Goal: Information Seeking & Learning: Learn about a topic

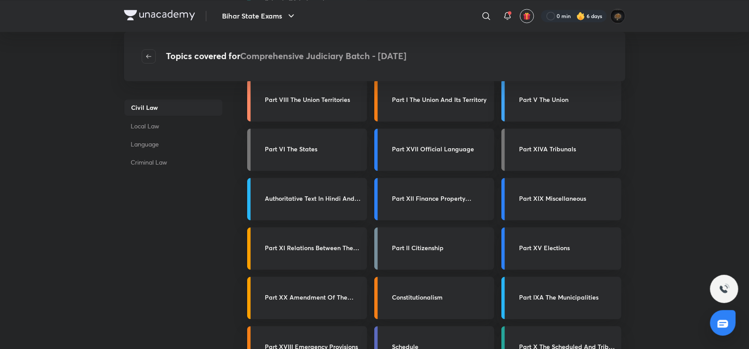
scroll to position [779, 0]
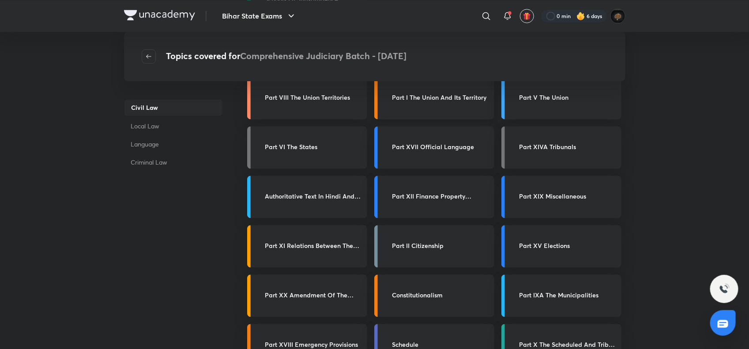
click at [428, 93] on h3 "Part I The Union And Its Territory" at bounding box center [440, 97] width 97 height 9
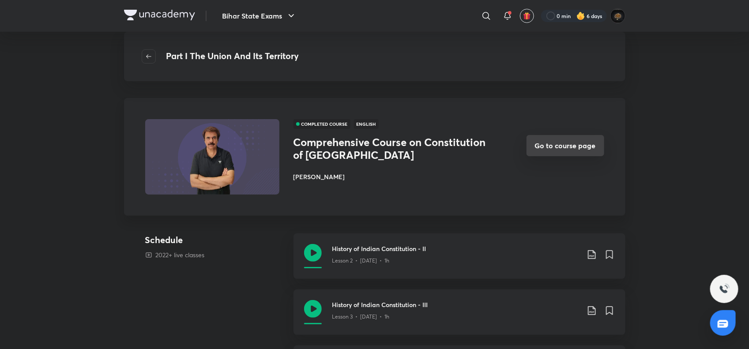
click at [567, 142] on button "Go to course page" at bounding box center [565, 145] width 78 height 21
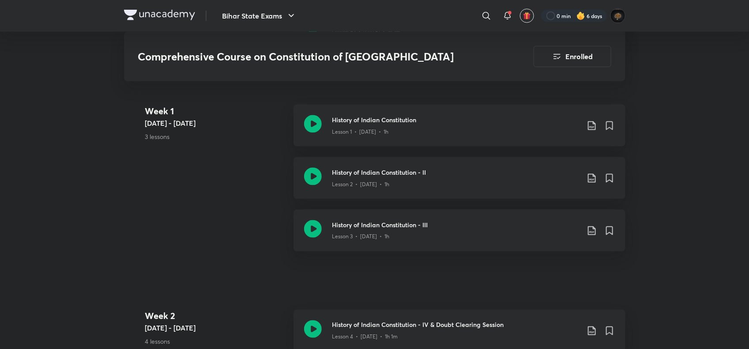
scroll to position [515, 0]
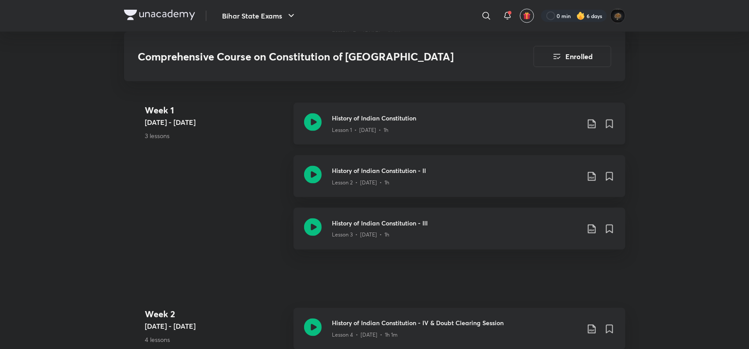
click at [313, 113] on icon at bounding box center [313, 122] width 18 height 18
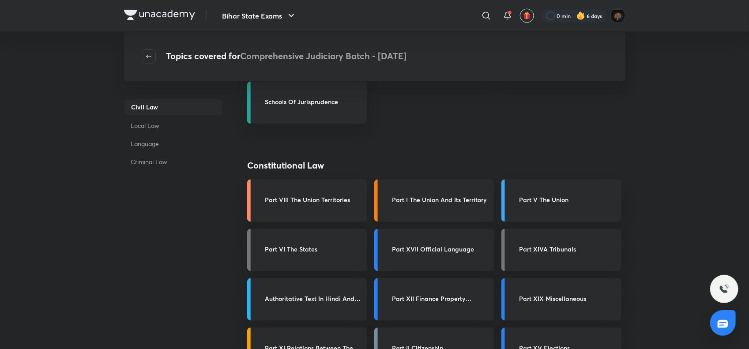
drag, startPoint x: 0, startPoint y: 0, endPoint x: 437, endPoint y: 203, distance: 482.0
click at [437, 203] on h3 "Part I The Union And Its Territory" at bounding box center [440, 199] width 97 height 9
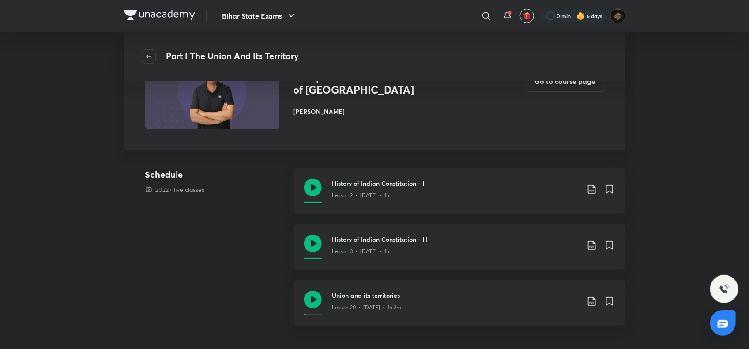
scroll to position [44, 0]
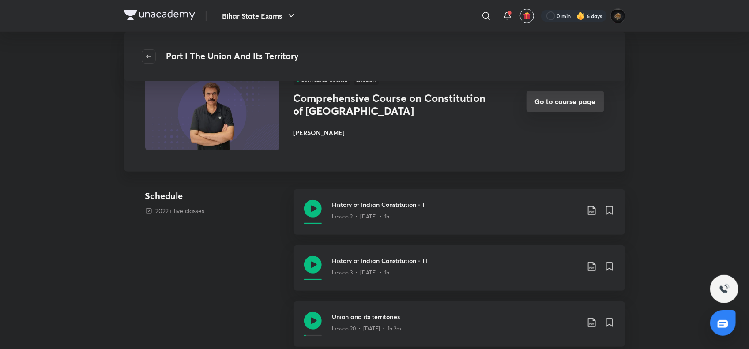
click at [567, 95] on button "Go to course page" at bounding box center [565, 101] width 78 height 21
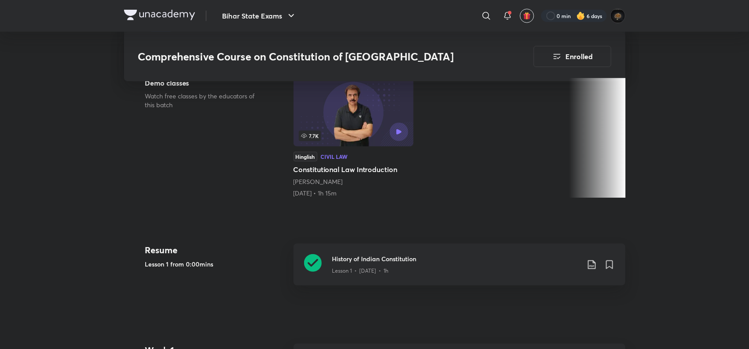
scroll to position [375, 0]
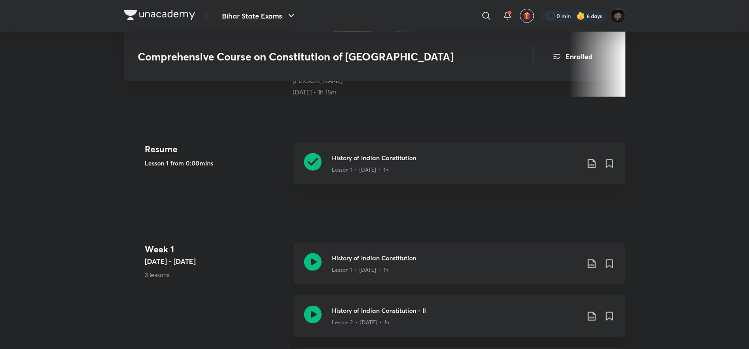
click at [313, 253] on div at bounding box center [313, 263] width 18 height 21
